Goal: Transaction & Acquisition: Obtain resource

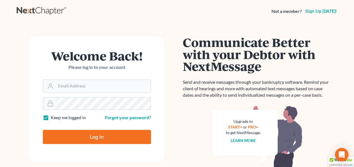
click at [138, 78] on div "Welcome Back! Please log in to your account" at bounding box center [97, 65] width 108 height 30
click at [136, 94] on form "Welcome Back! Please log in to your account Email Address Password Keep me logg…" at bounding box center [96, 99] width 135 height 126
type input "[EMAIL_ADDRESS][DOMAIN_NAME]"
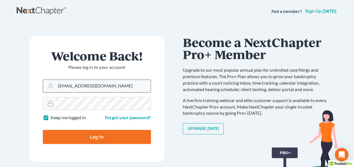
click at [43, 130] on input "Log In" at bounding box center [97, 137] width 108 height 14
type input "Thinking..."
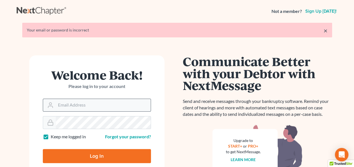
click at [113, 100] on input "Email Address" at bounding box center [103, 105] width 95 height 12
type input "[EMAIL_ADDRESS][DOMAIN_NAME]"
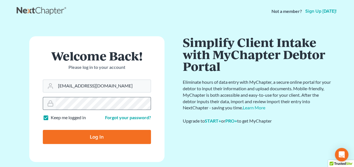
click at [43, 130] on input "Log In" at bounding box center [97, 137] width 108 height 14
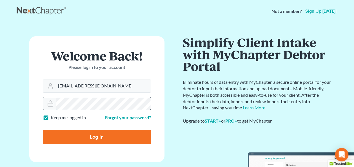
type input "Thinking..."
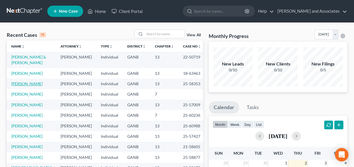
click at [25, 86] on link "[PERSON_NAME]" at bounding box center [26, 83] width 31 height 5
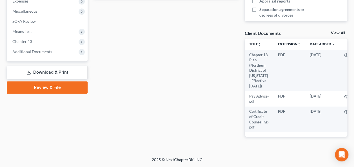
scroll to position [198, 0]
click at [24, 39] on span "Chapter 13" at bounding box center [22, 41] width 20 height 5
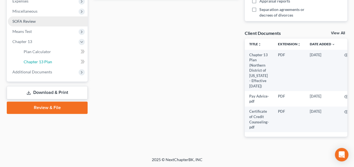
click at [44, 59] on span "Chapter 13 Plan" at bounding box center [38, 61] width 28 height 5
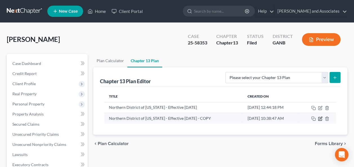
click at [320, 117] on icon "button" at bounding box center [320, 119] width 5 height 5
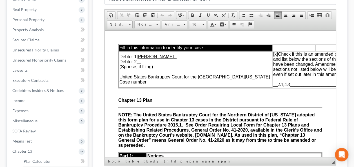
click at [147, 83] on u at bounding box center [146, 81] width 1 height 5
drag, startPoint x: 147, startPoint y: 83, endPoint x: 152, endPoint y: 83, distance: 4.8
click at [152, 83] on td "Debtor 1 [PERSON_NAME] Debtor 2 (Spouse, if filing) United States Bankruptcy Co…" at bounding box center [195, 69] width 153 height 37
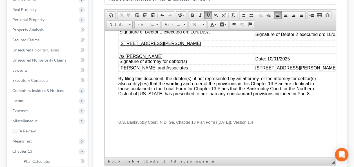
scroll to position [2082, 0]
click at [200, 34] on span "/s/ [PERSON_NAME] Signature of Debtor 1 executed on: [DATE]" at bounding box center [164, 29] width 91 height 10
click at [278, 61] on span "Date: 10/01" at bounding box center [266, 58] width 23 height 5
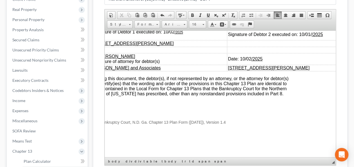
scroll to position [2054, 32]
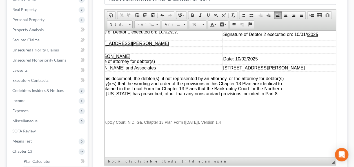
click at [299, 37] on span "Signature of Debtor 2 executed on: 10/01/ /2025" at bounding box center [270, 34] width 95 height 5
click at [305, 37] on span "Signature of Debtor 2 executed on: 10/01/ /2025" at bounding box center [270, 34] width 95 height 5
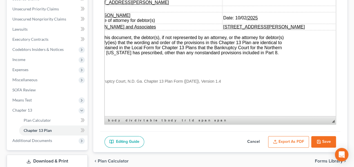
scroll to position [138, 0]
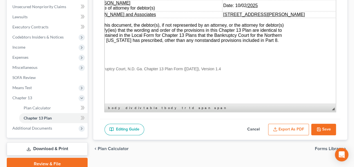
click at [289, 126] on button "Export as PDF" at bounding box center [288, 130] width 41 height 12
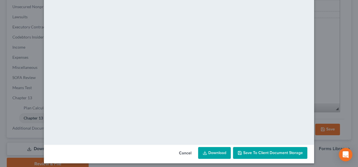
scroll to position [68, 0]
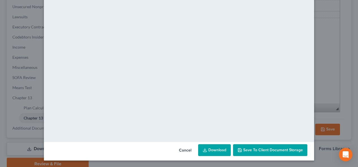
click at [213, 148] on link "Download" at bounding box center [214, 150] width 33 height 12
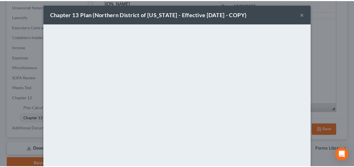
scroll to position [0, 0]
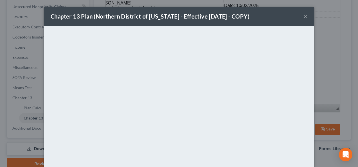
click at [305, 15] on button "×" at bounding box center [305, 16] width 4 height 7
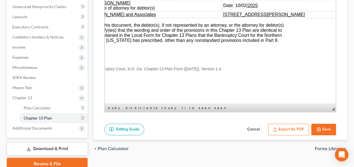
scroll to position [2091, 32]
click at [56, 148] on link "Download & Print" at bounding box center [47, 148] width 81 height 13
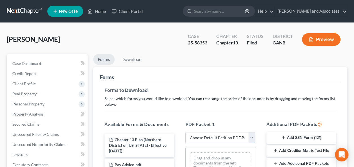
click at [251, 136] on select "Choose Default Petition PDF Packet Complete Bankruptcy Petition (all forms and …" at bounding box center [220, 137] width 70 height 11
select select "2"
click at [185, 132] on select "Choose Default Petition PDF Packet Complete Bankruptcy Petition (all forms and …" at bounding box center [220, 137] width 70 height 11
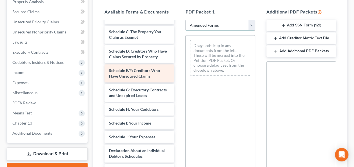
scroll to position [56, 0]
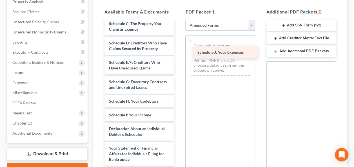
drag, startPoint x: 132, startPoint y: 145, endPoint x: 220, endPoint y: 52, distance: 128.2
click at [178, 52] on div "Schedule J: Your Expenses Voluntary Petition for Individuals Filing for Bankrup…" at bounding box center [139, 111] width 79 height 292
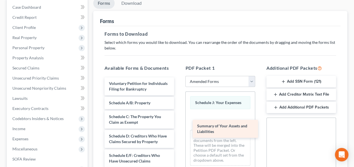
drag, startPoint x: 120, startPoint y: 109, endPoint x: 208, endPoint y: 127, distance: 89.9
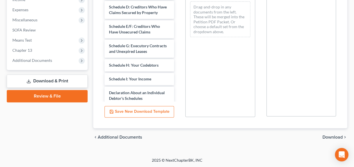
click at [333, 138] on span "Download" at bounding box center [332, 137] width 20 height 5
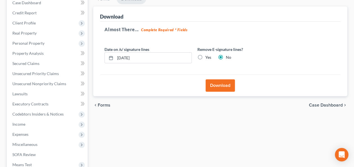
scroll to position [57, 0]
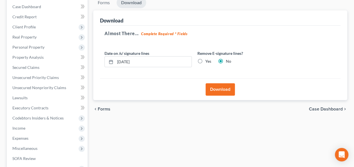
click at [223, 88] on button "Download" at bounding box center [219, 89] width 29 height 12
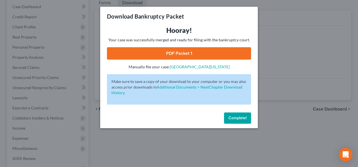
click at [207, 51] on link "PDF Packet 1" at bounding box center [179, 53] width 144 height 12
drag, startPoint x: 237, startPoint y: 118, endPoint x: 241, endPoint y: 109, distance: 9.3
click at [237, 117] on span "Complete!" at bounding box center [238, 118] width 18 height 5
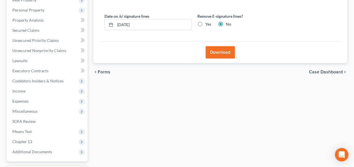
scroll to position [141, 0]
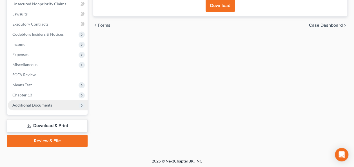
click at [41, 105] on span "Additional Documents" at bounding box center [32, 105] width 40 height 5
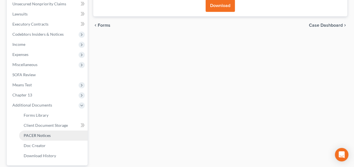
click at [46, 135] on span "PACER Notices" at bounding box center [37, 135] width 27 height 5
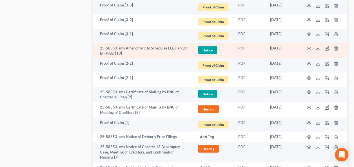
scroll to position [591, 0]
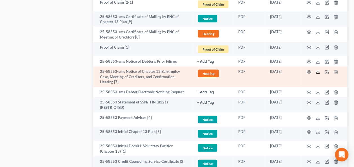
click at [318, 71] on line at bounding box center [318, 71] width 0 height 2
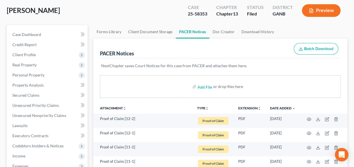
scroll to position [28, 0]
